Goal: Information Seeking & Learning: Learn about a topic

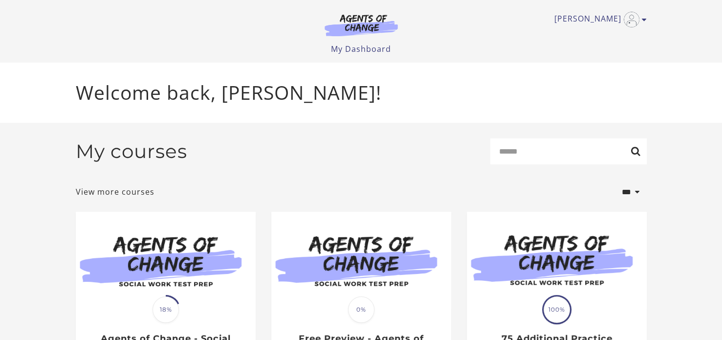
click at [104, 264] on img at bounding box center [166, 260] width 180 height 97
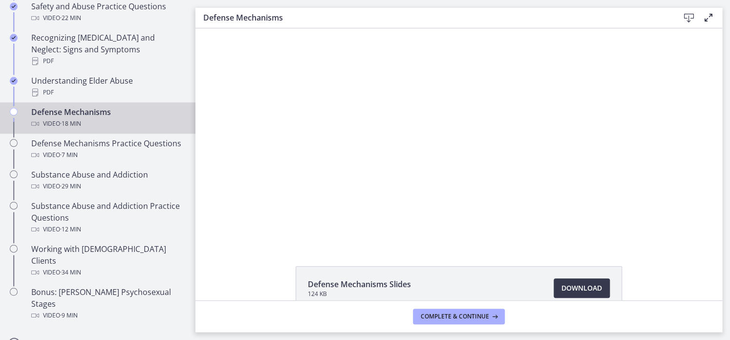
scroll to position [508, 0]
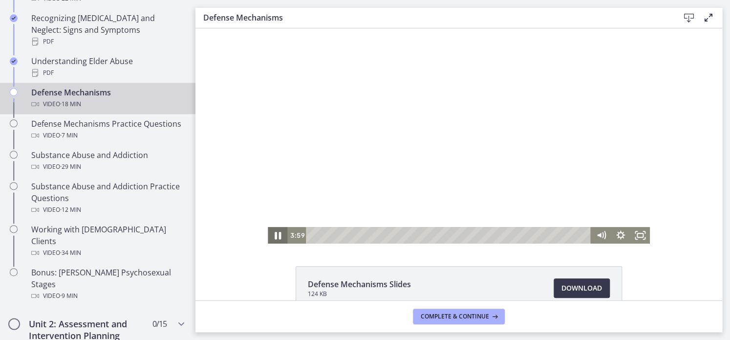
click at [275, 237] on icon "Pause" at bounding box center [278, 236] width 6 height 8
